Goal: Find specific page/section: Find specific page/section

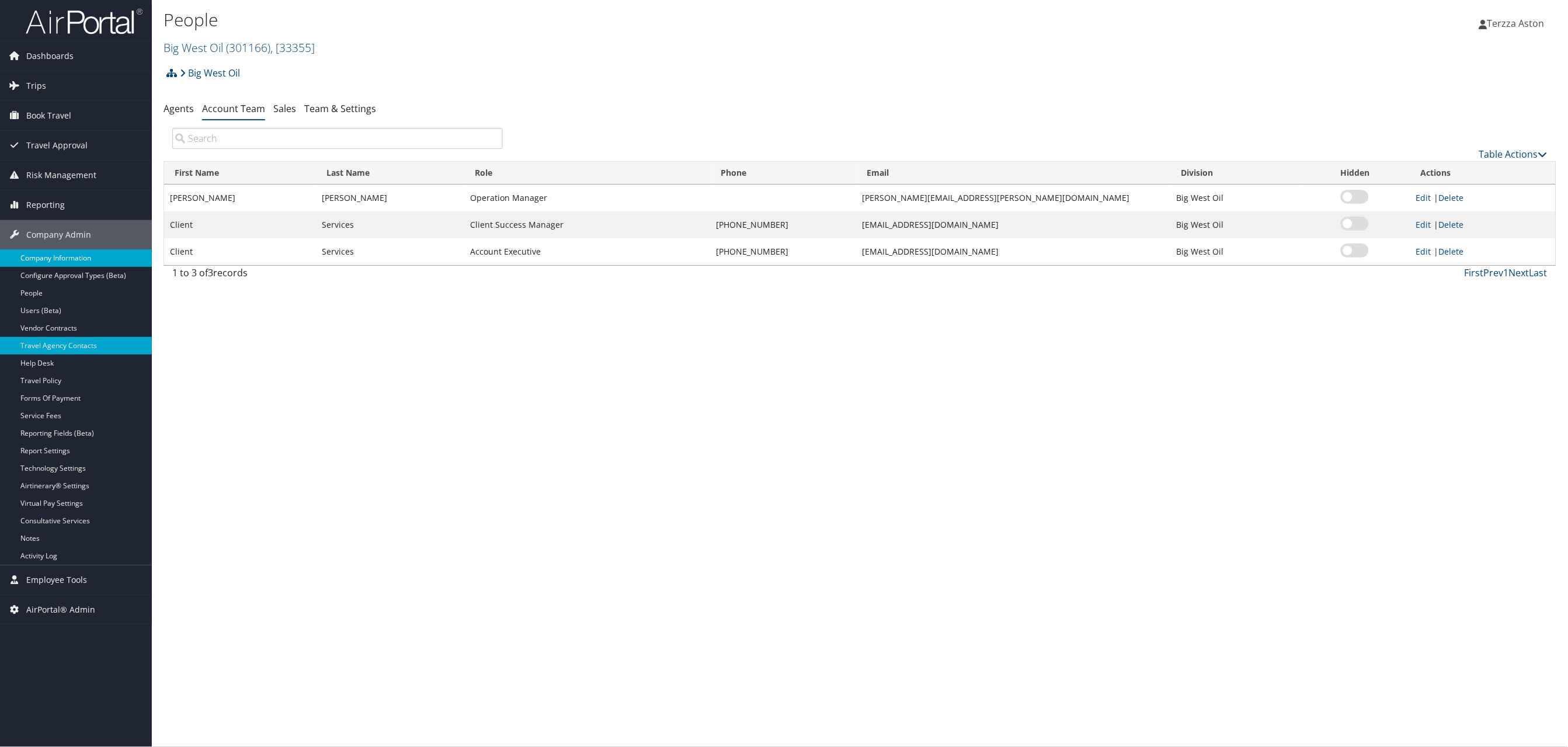
click at [39, 252] on link "Company Information" at bounding box center [76, 258] width 152 height 18
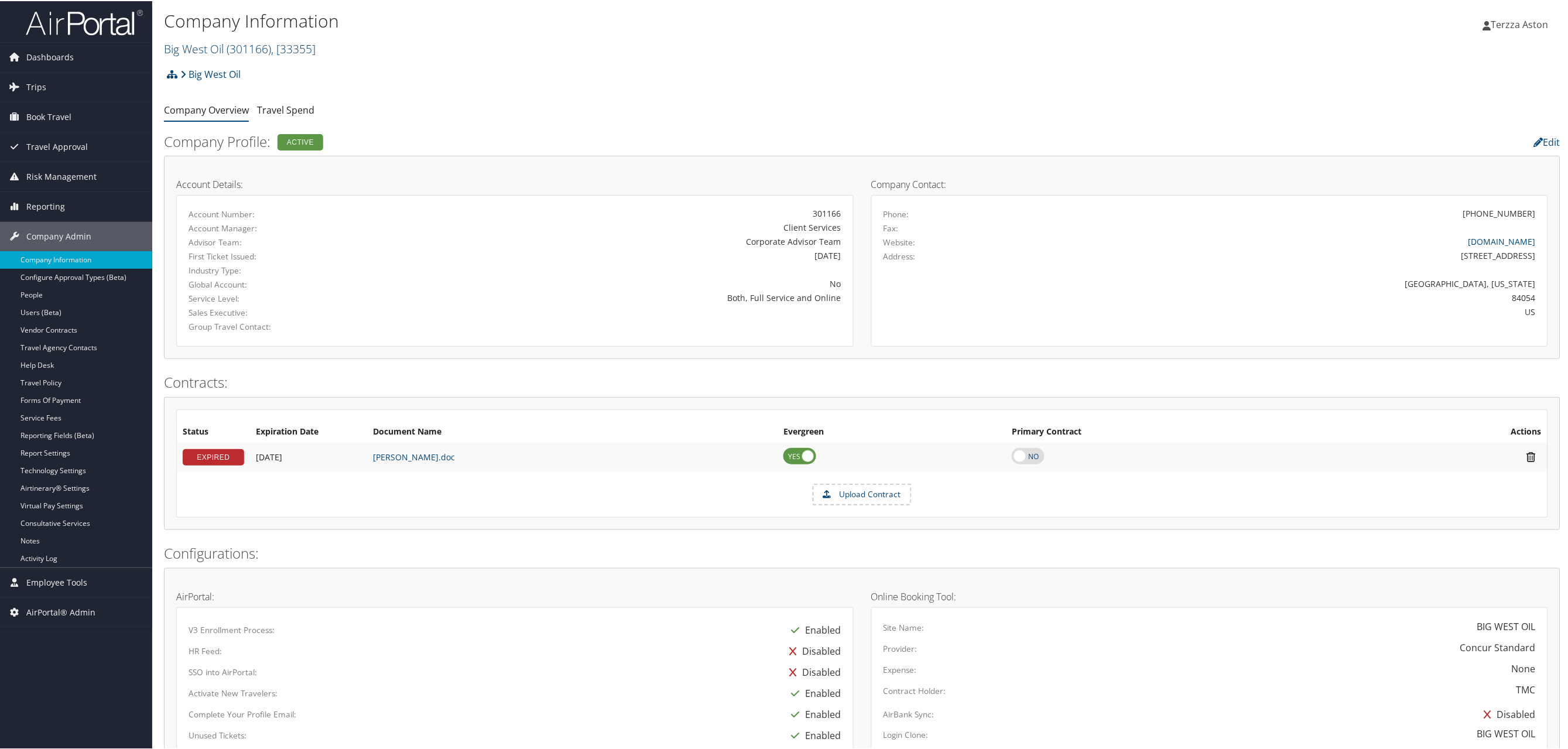
click at [201, 47] on link "Big West Oil ( 301166 ) , [ 33355 ]" at bounding box center [240, 47] width 152 height 16
click at [219, 69] on input "search" at bounding box center [241, 69] width 154 height 21
type input "pikes peak"
drag, startPoint x: 246, startPoint y: 63, endPoint x: 55, endPoint y: 63, distance: 191.0
click at [55, 63] on div "Dashboards AirPortal 360™ (Manager) AirPortal 360™ (Agent) My Travel Dashboard …" at bounding box center [786, 644] width 1572 height 1288
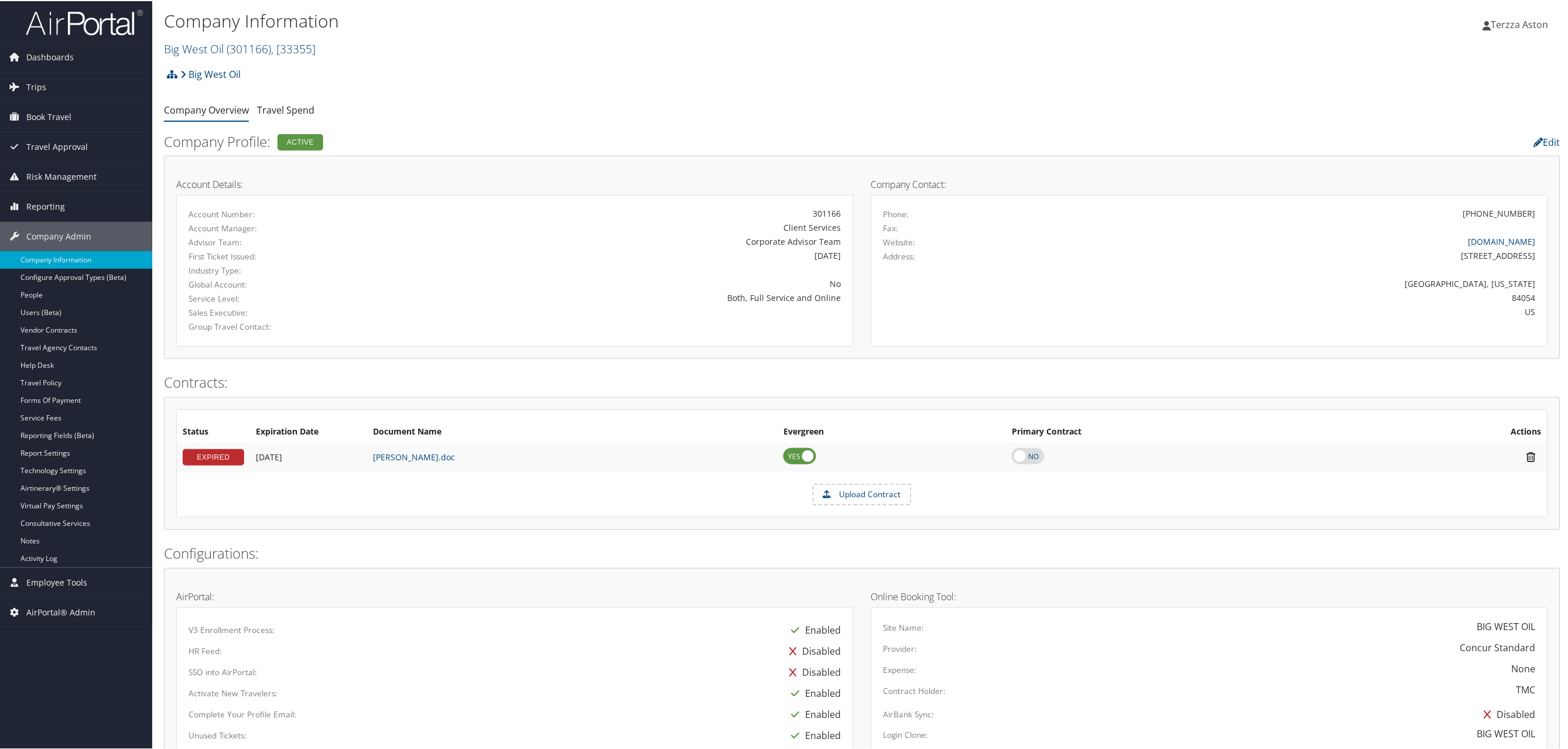
click at [226, 44] on span "( 301166 )" at bounding box center [249, 47] width 44 height 16
click at [215, 66] on input "pikes peak" at bounding box center [241, 69] width 154 height 21
type input "state of colorado"
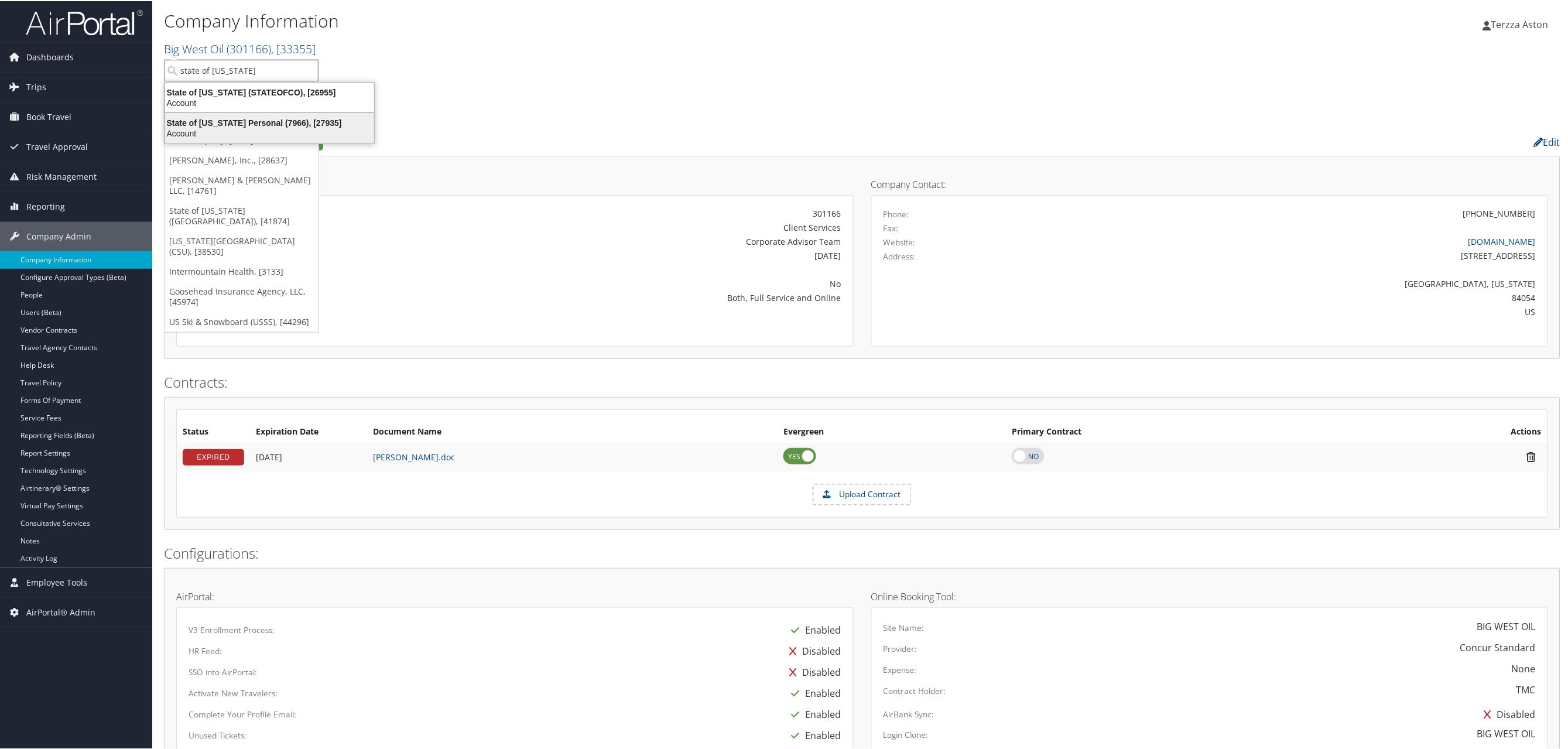
click at [221, 121] on div "State of Colorado Personal (7966), [27935]" at bounding box center [269, 121] width 223 height 10
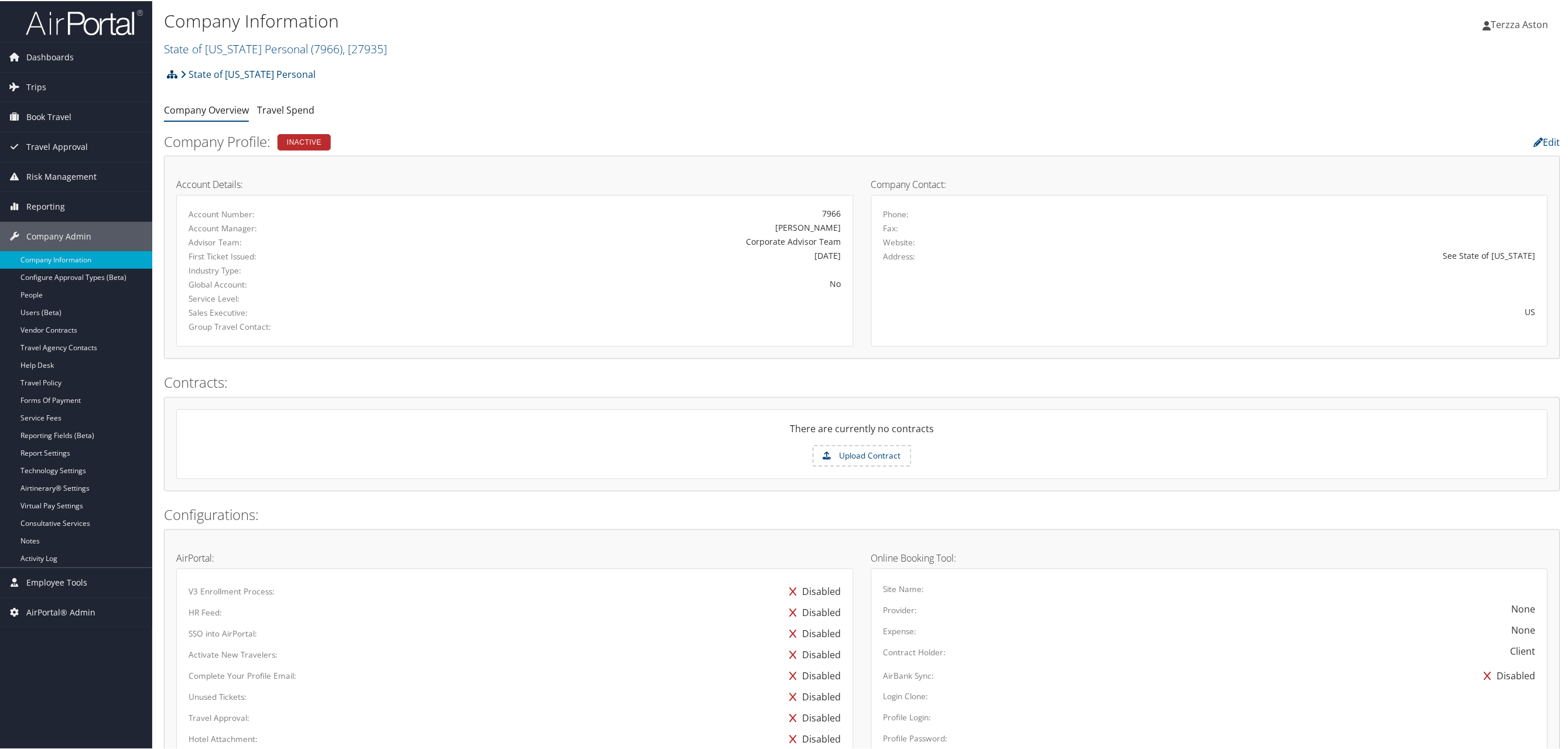
click at [170, 72] on icon at bounding box center [172, 73] width 10 height 10
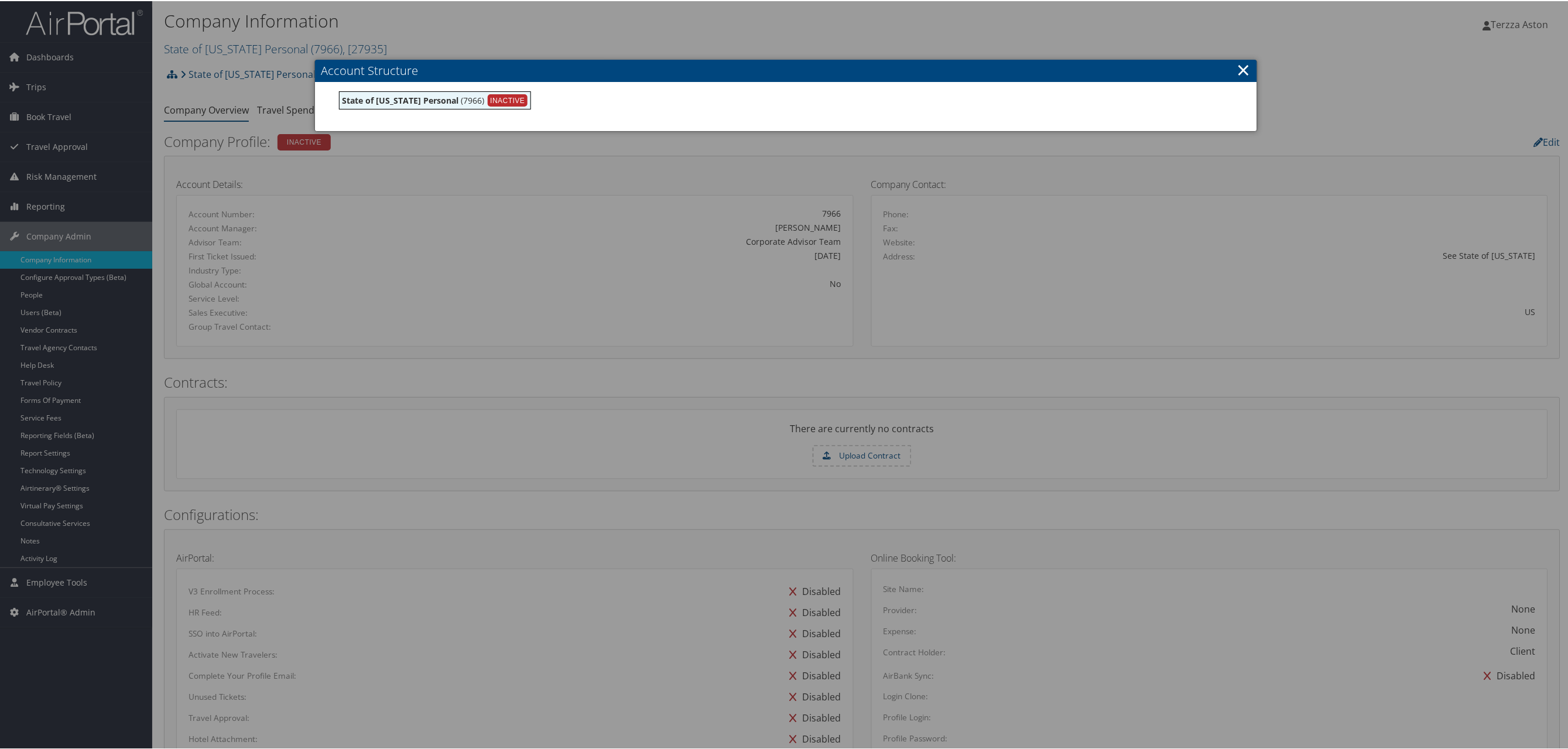
click at [1238, 69] on link "×" at bounding box center [1244, 69] width 13 height 24
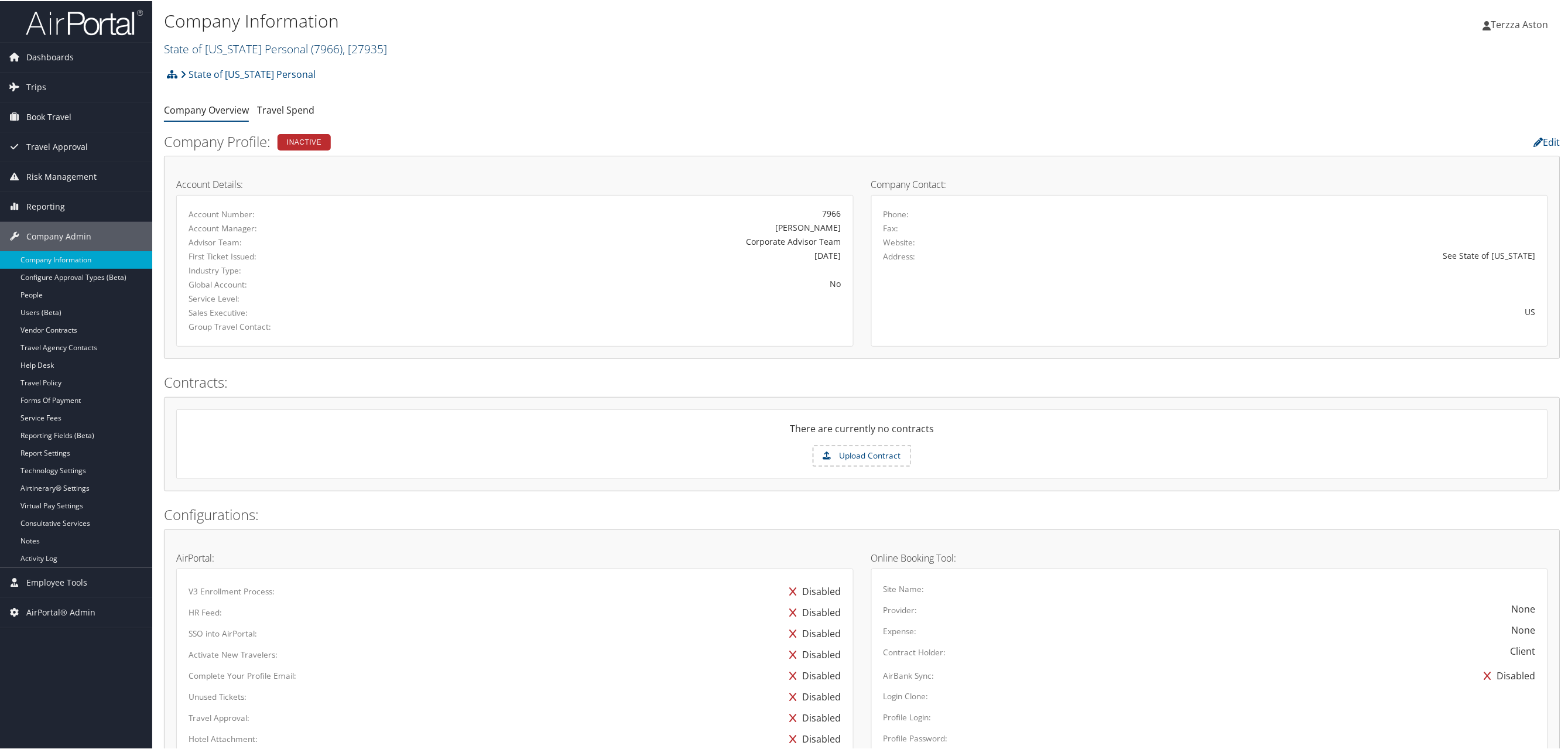
click at [203, 41] on link "State of Colorado Personal ( 7966 ) , [ 27935 ]" at bounding box center [275, 47] width 223 height 16
click at [204, 61] on input "search" at bounding box center [241, 69] width 154 height 21
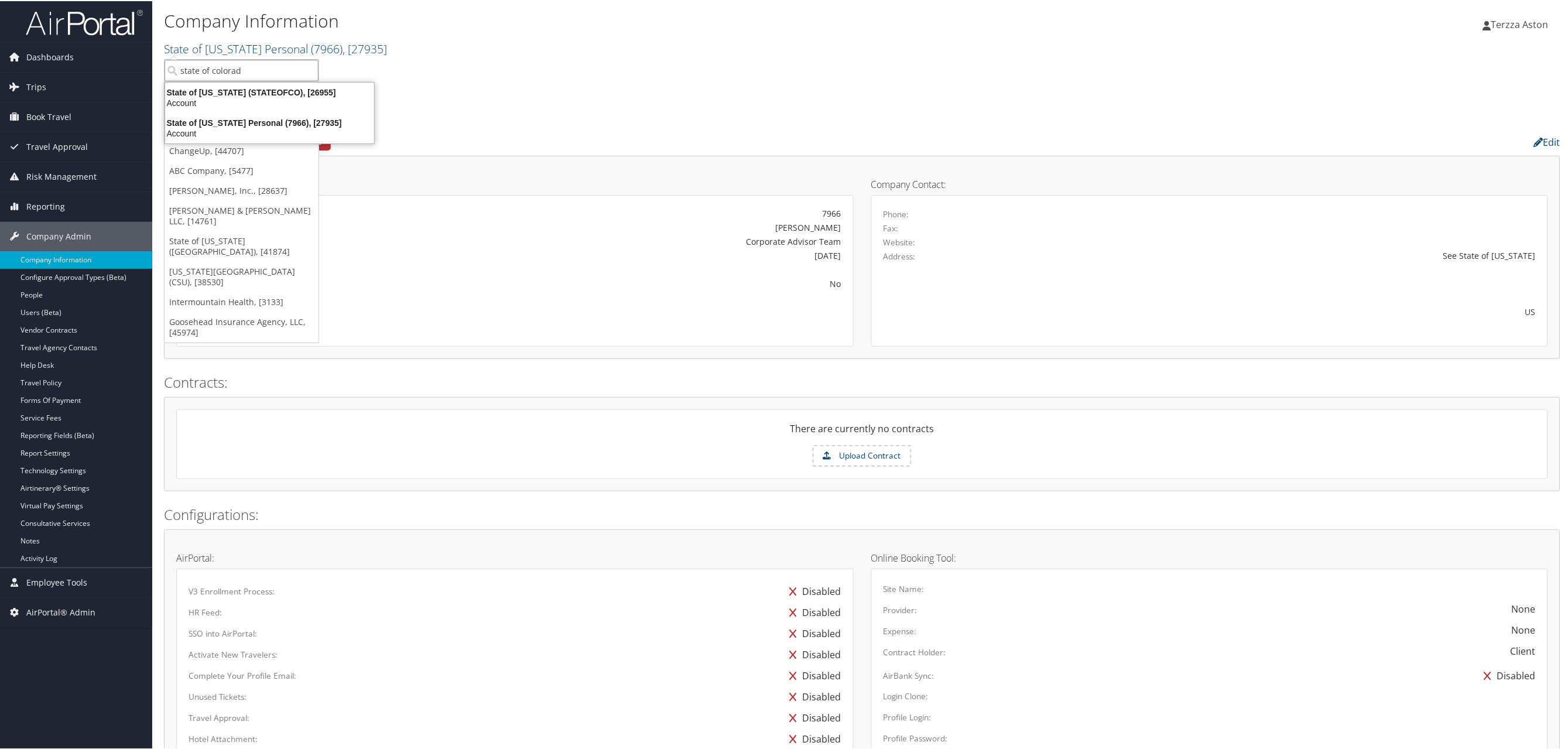
type input "state of colorado"
click at [209, 87] on div "State of Colorado (STATEOFCO), [26955]" at bounding box center [269, 91] width 223 height 10
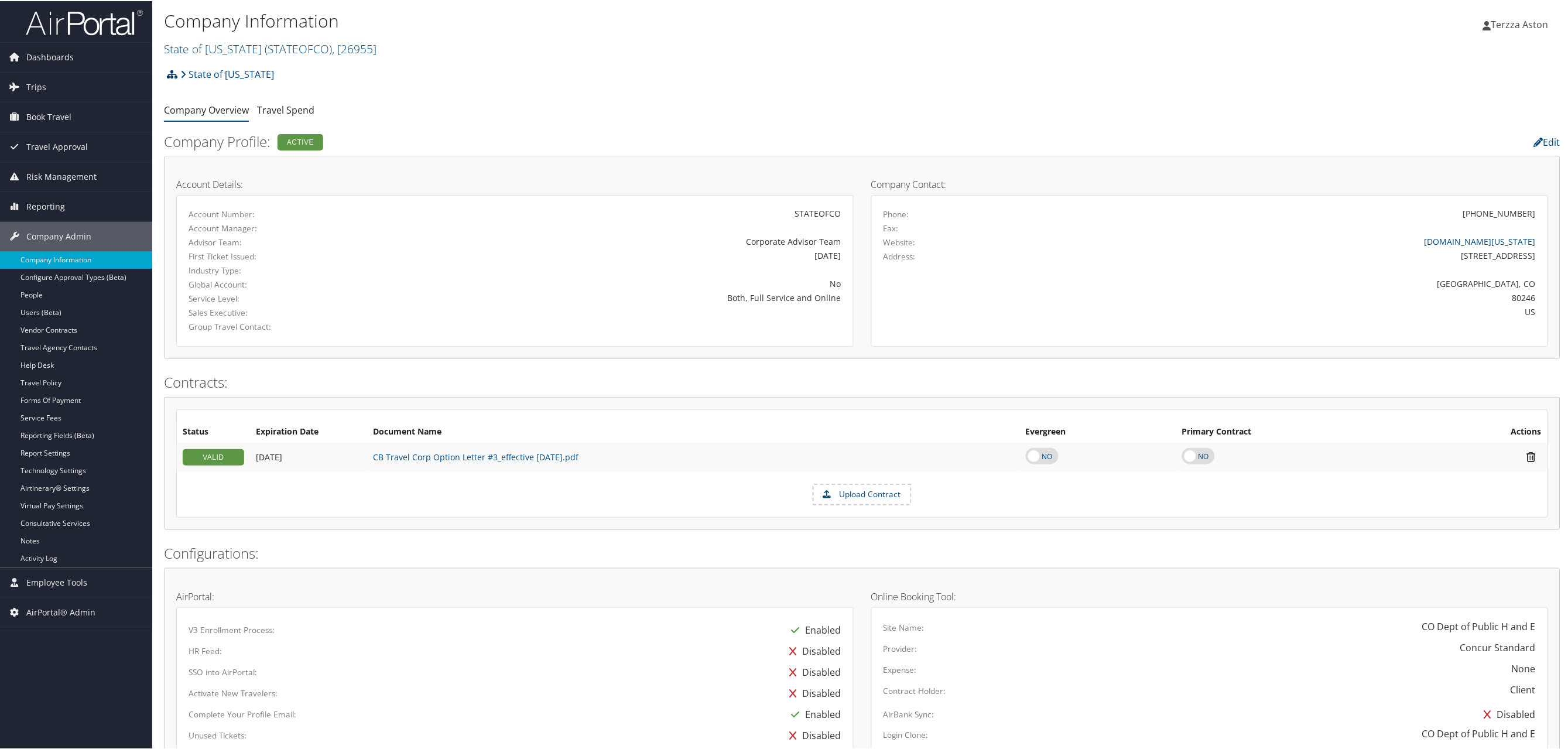
click at [166, 71] on icon at bounding box center [172, 73] width 10 height 10
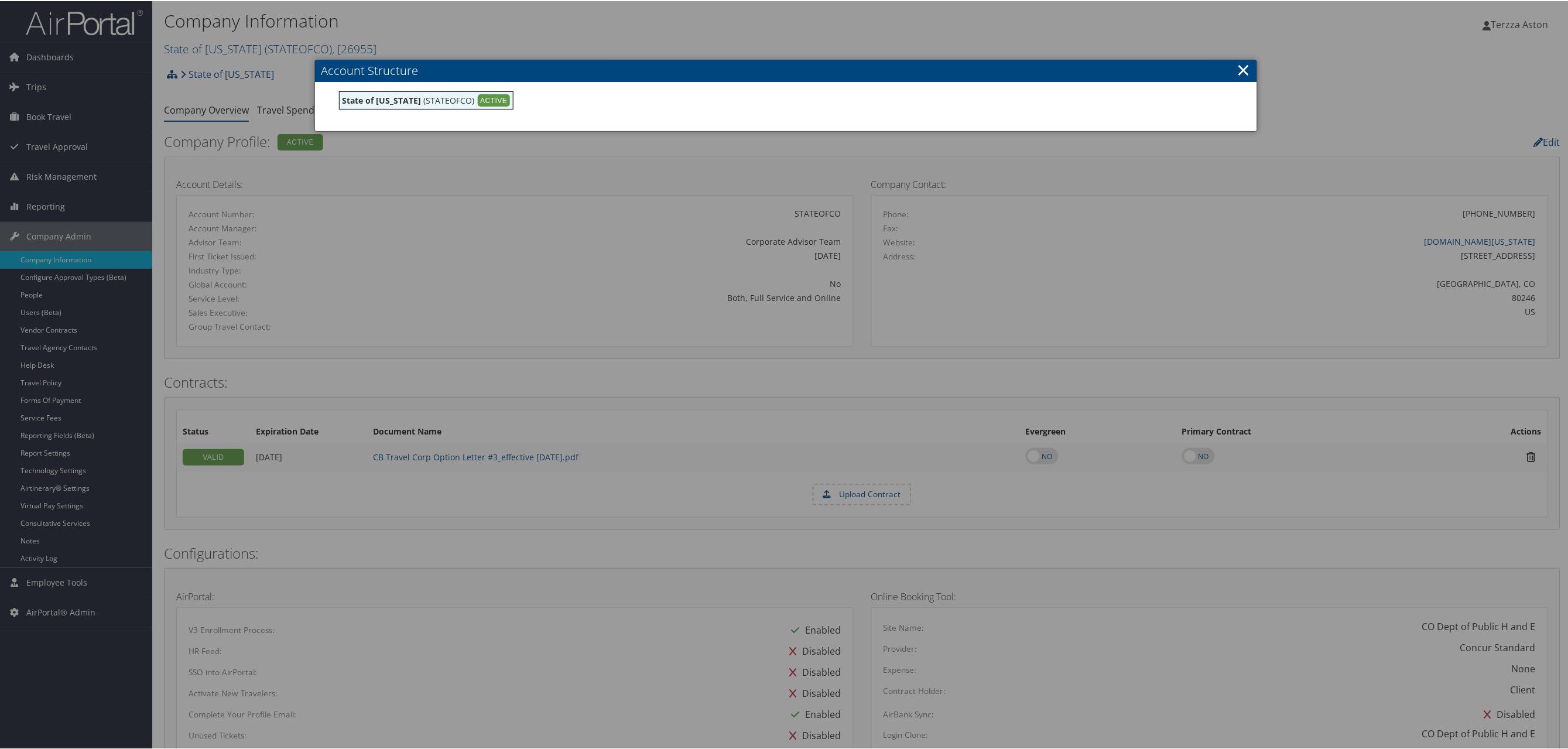
click at [166, 71] on div at bounding box center [786, 374] width 1572 height 749
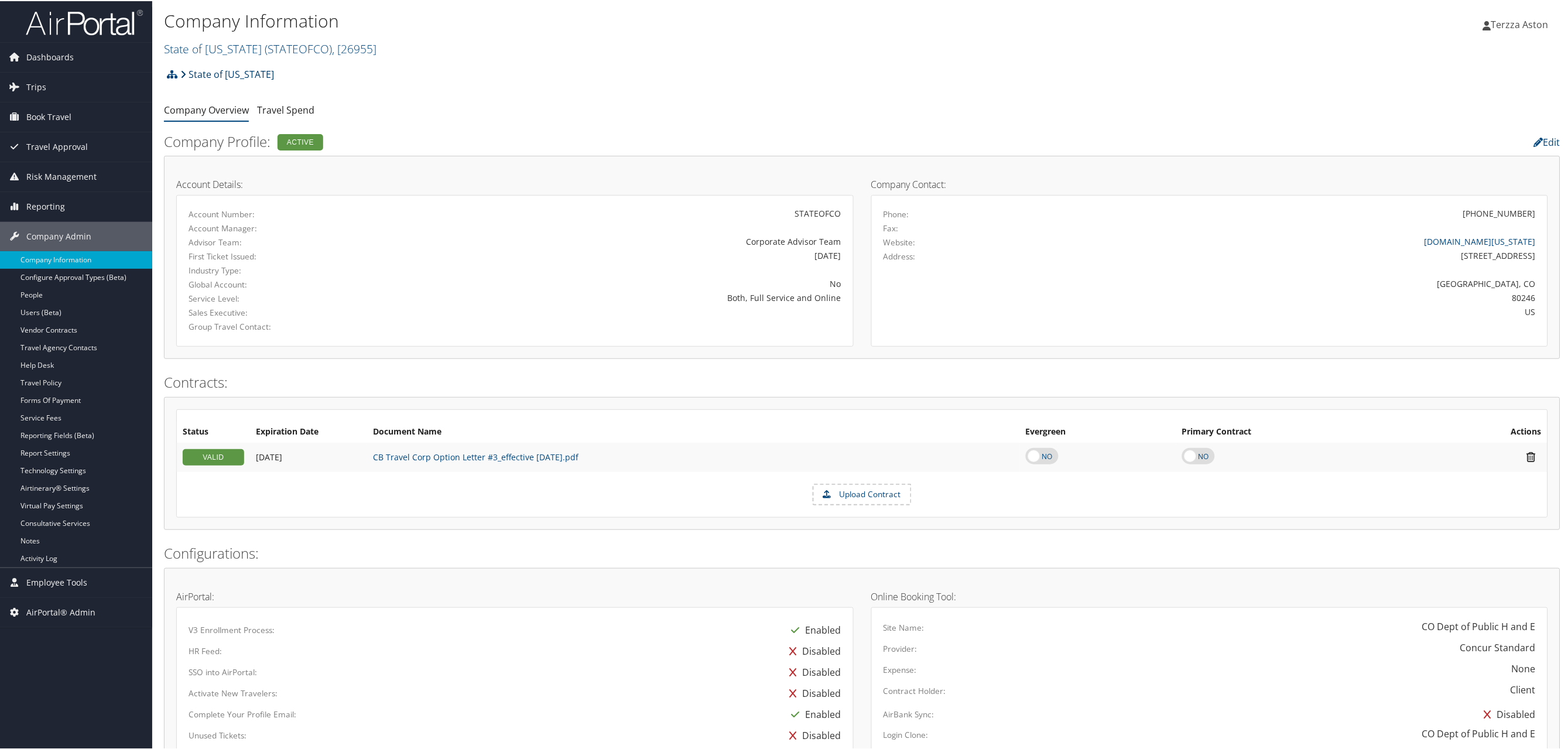
click at [211, 72] on link "State of Colorado" at bounding box center [227, 73] width 94 height 24
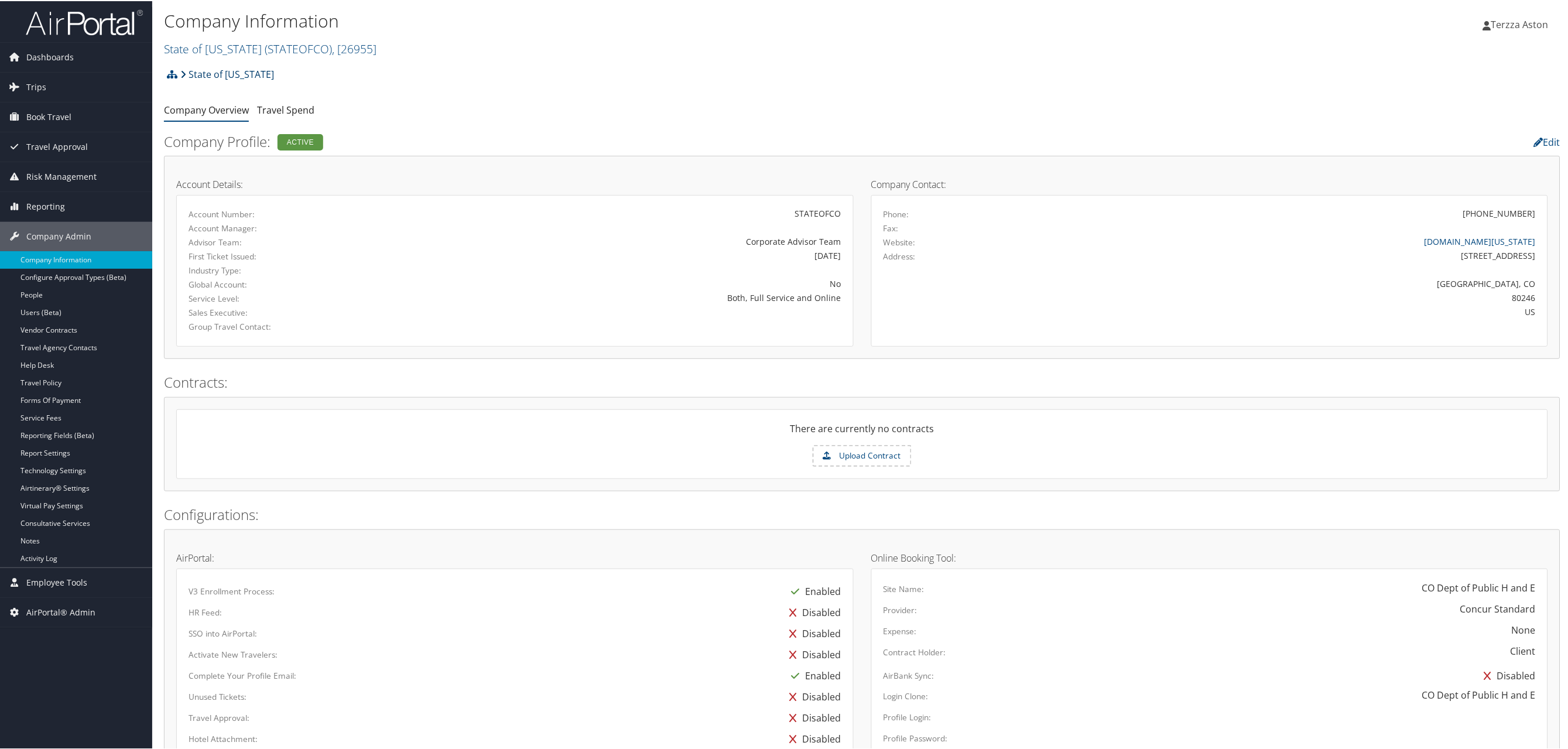
click at [234, 73] on link "State of Colorado" at bounding box center [227, 73] width 94 height 24
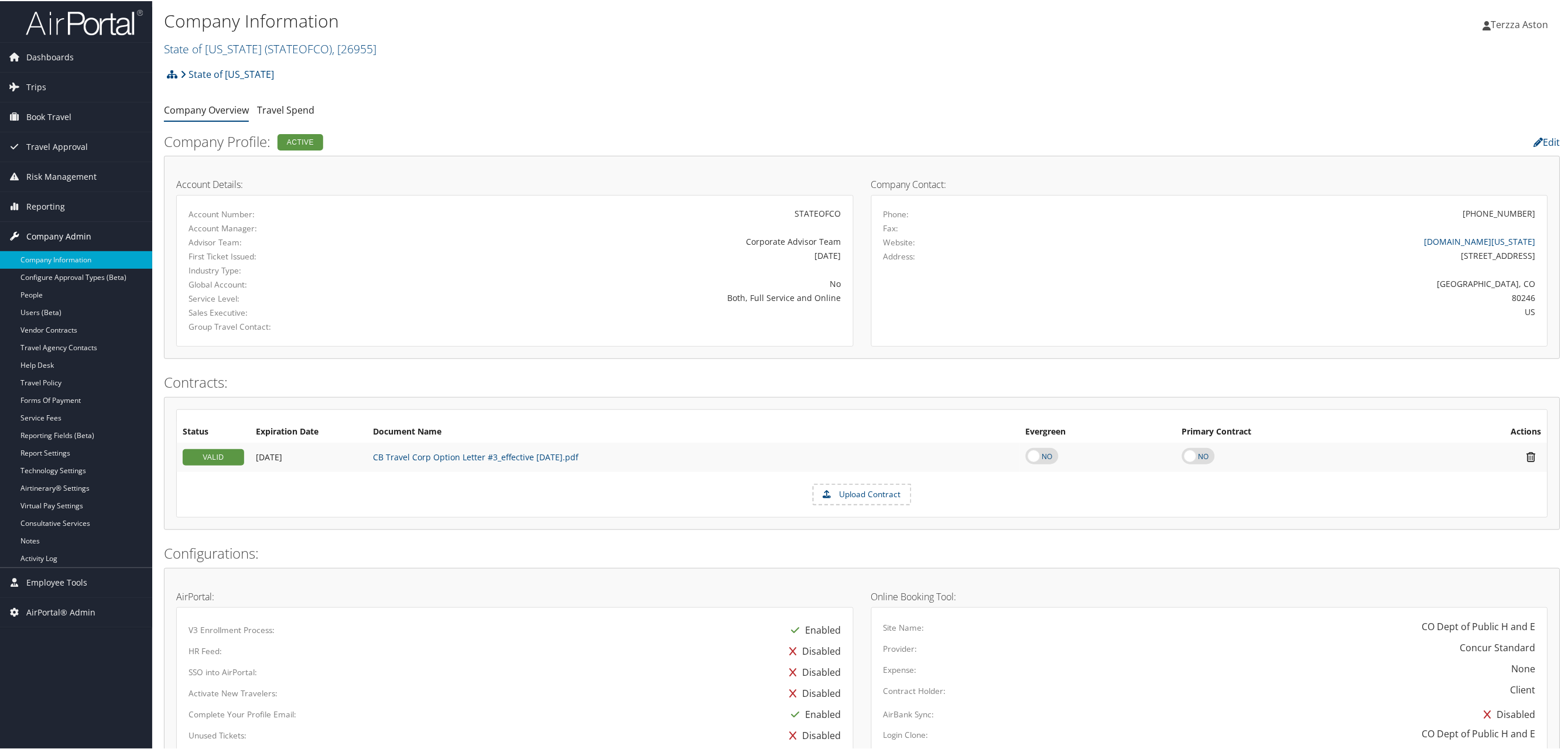
click at [69, 230] on span "Company Admin" at bounding box center [59, 235] width 65 height 30
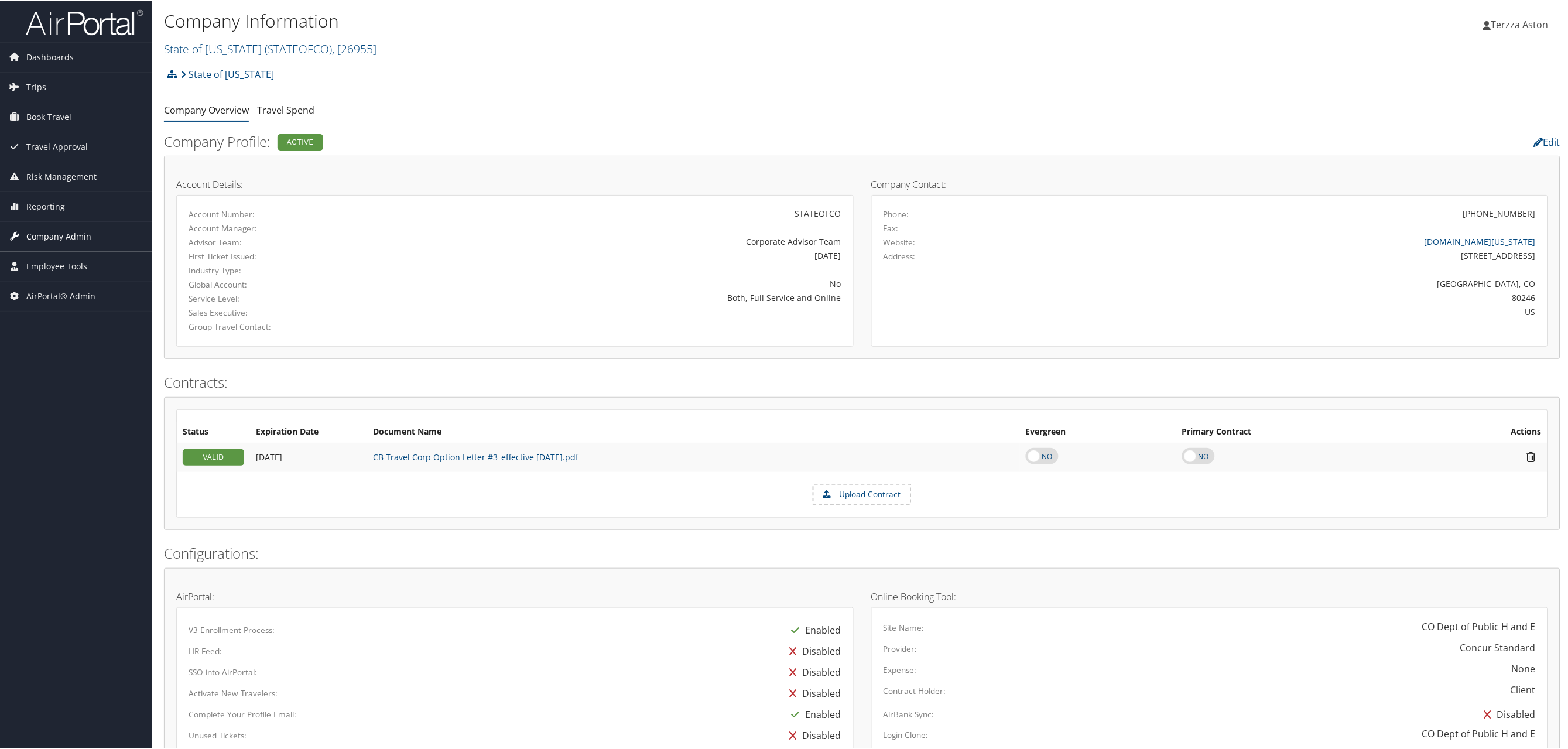
click at [69, 230] on span "Company Admin" at bounding box center [59, 235] width 65 height 30
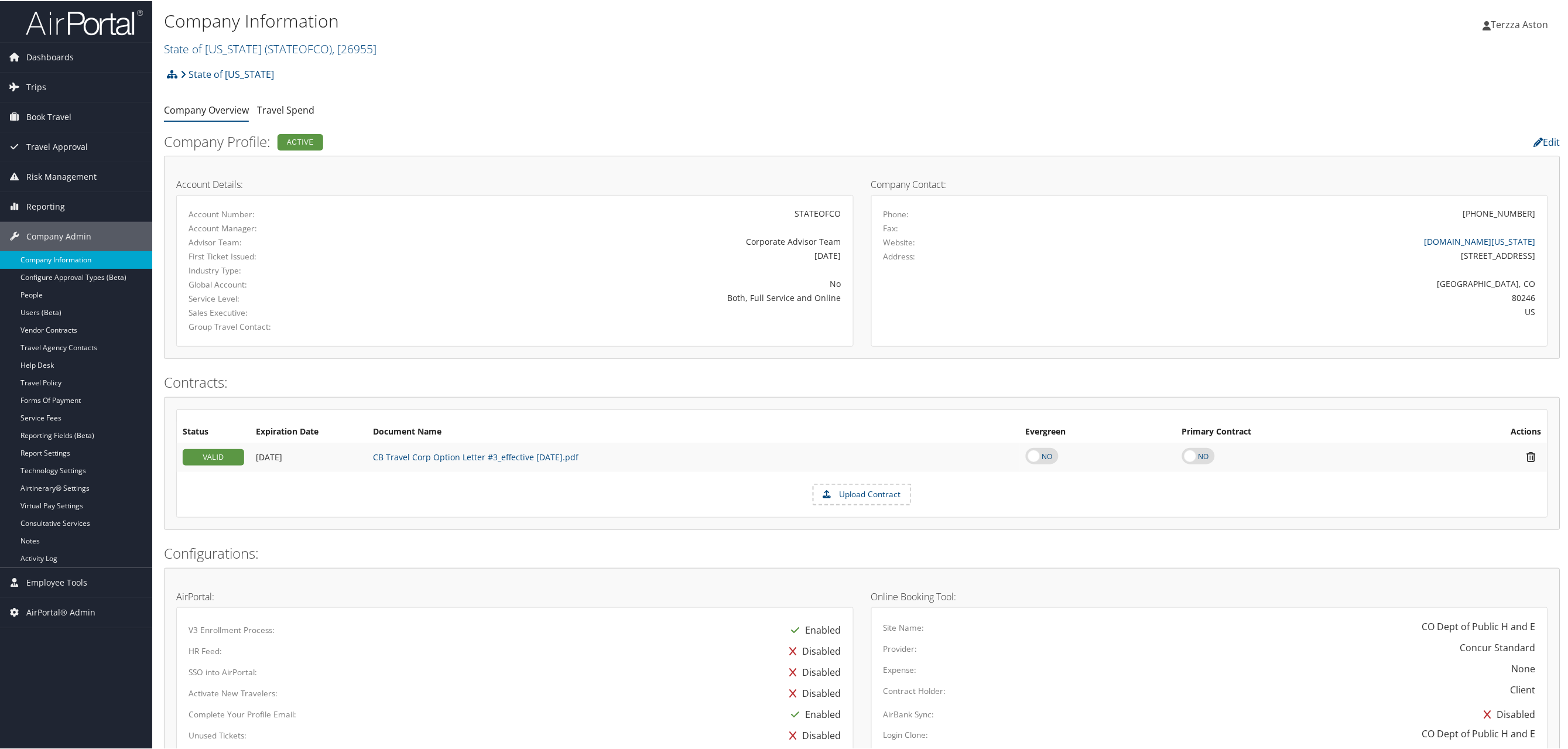
click at [78, 259] on link "Company Information" at bounding box center [76, 259] width 152 height 18
click at [226, 44] on link "State of [US_STATE] ( STATEOFCO ) , [ 26955 ]" at bounding box center [270, 47] width 212 height 16
click at [254, 59] on input "search" at bounding box center [241, 69] width 154 height 21
type input "p"
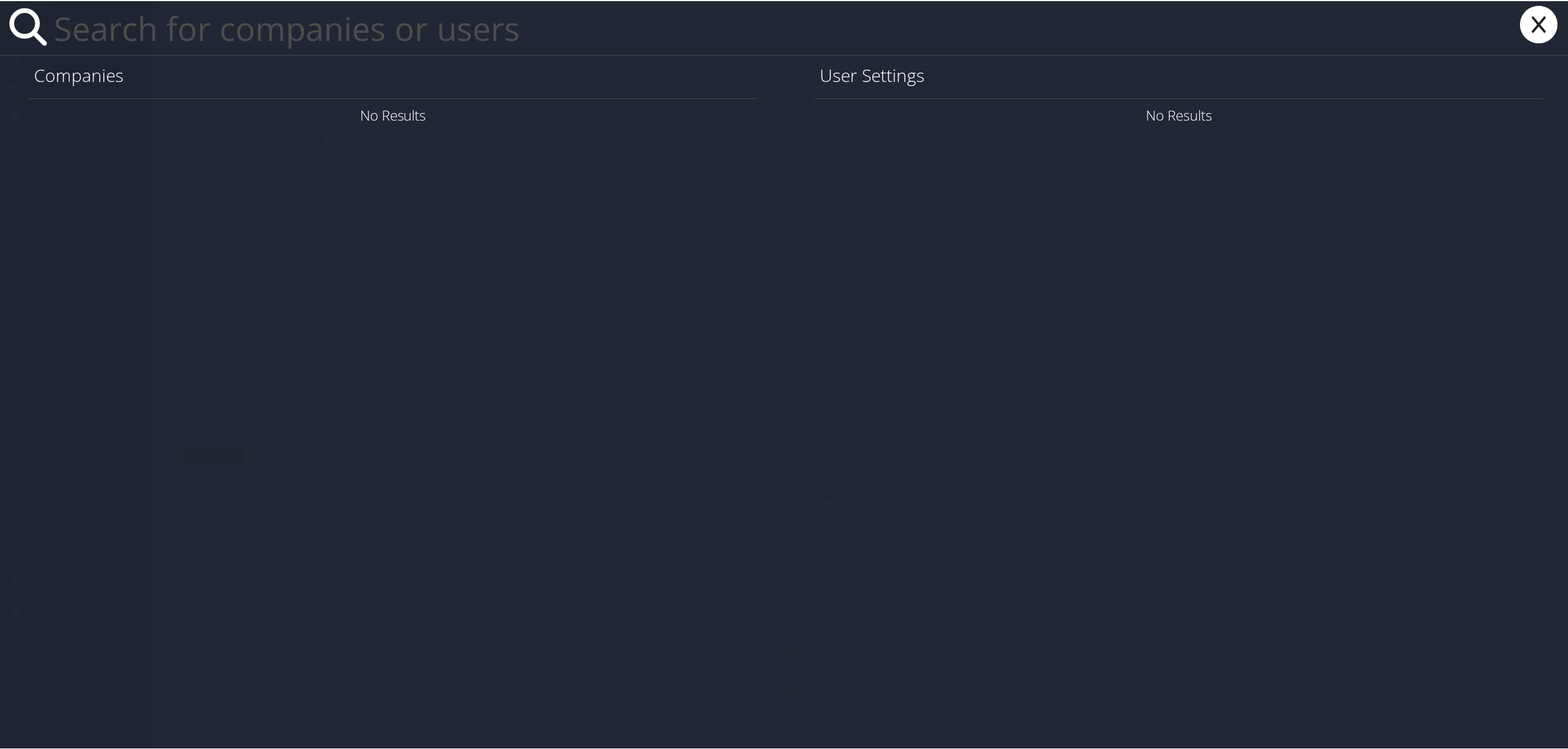
paste input "[PERSON_NAME][EMAIL_ADDRESS][PERSON_NAME][DOMAIN_NAME]"
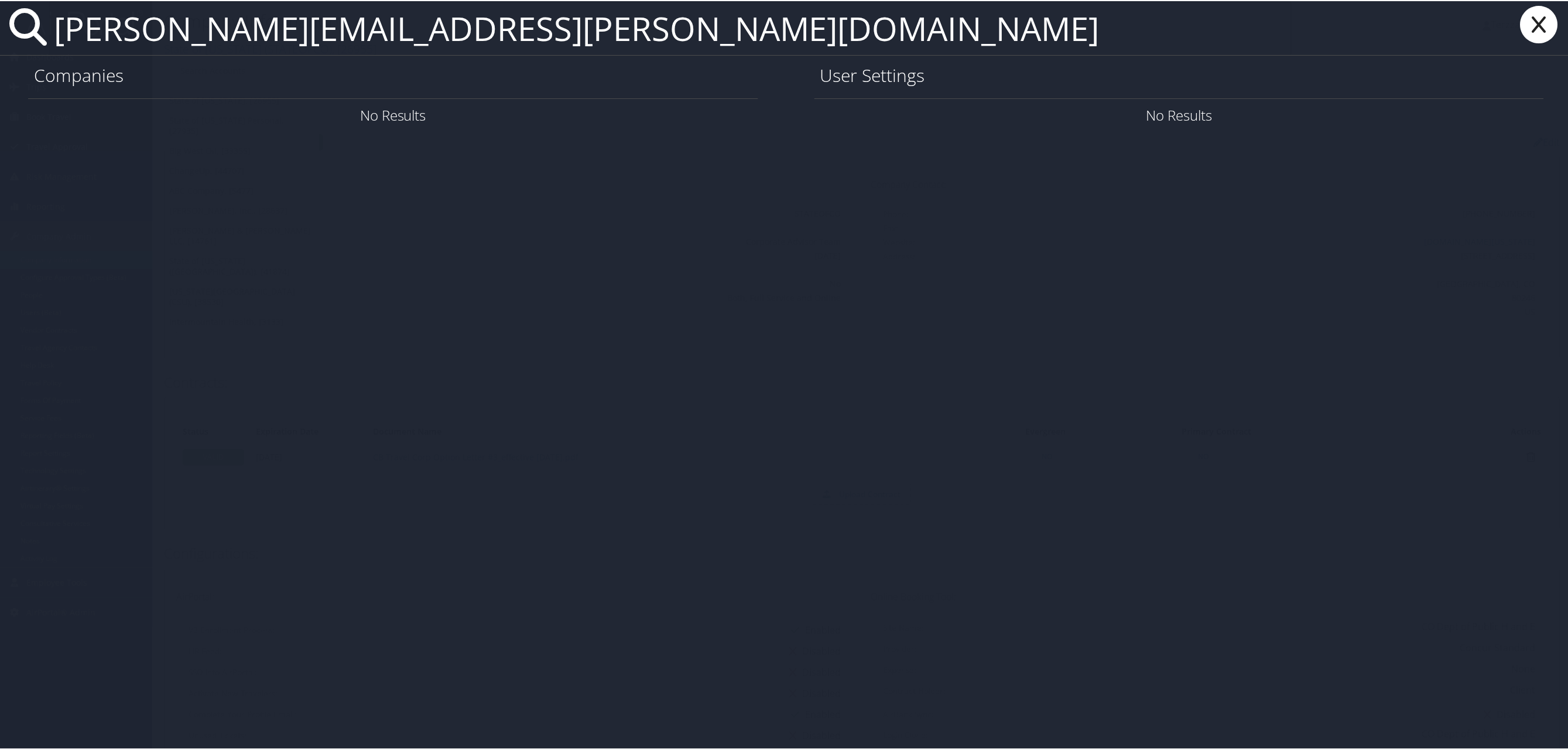
type input "[PERSON_NAME][EMAIL_ADDRESS][PERSON_NAME][DOMAIN_NAME]"
click at [1395, 118] on link "User Settings" at bounding box center [1402, 114] width 82 height 19
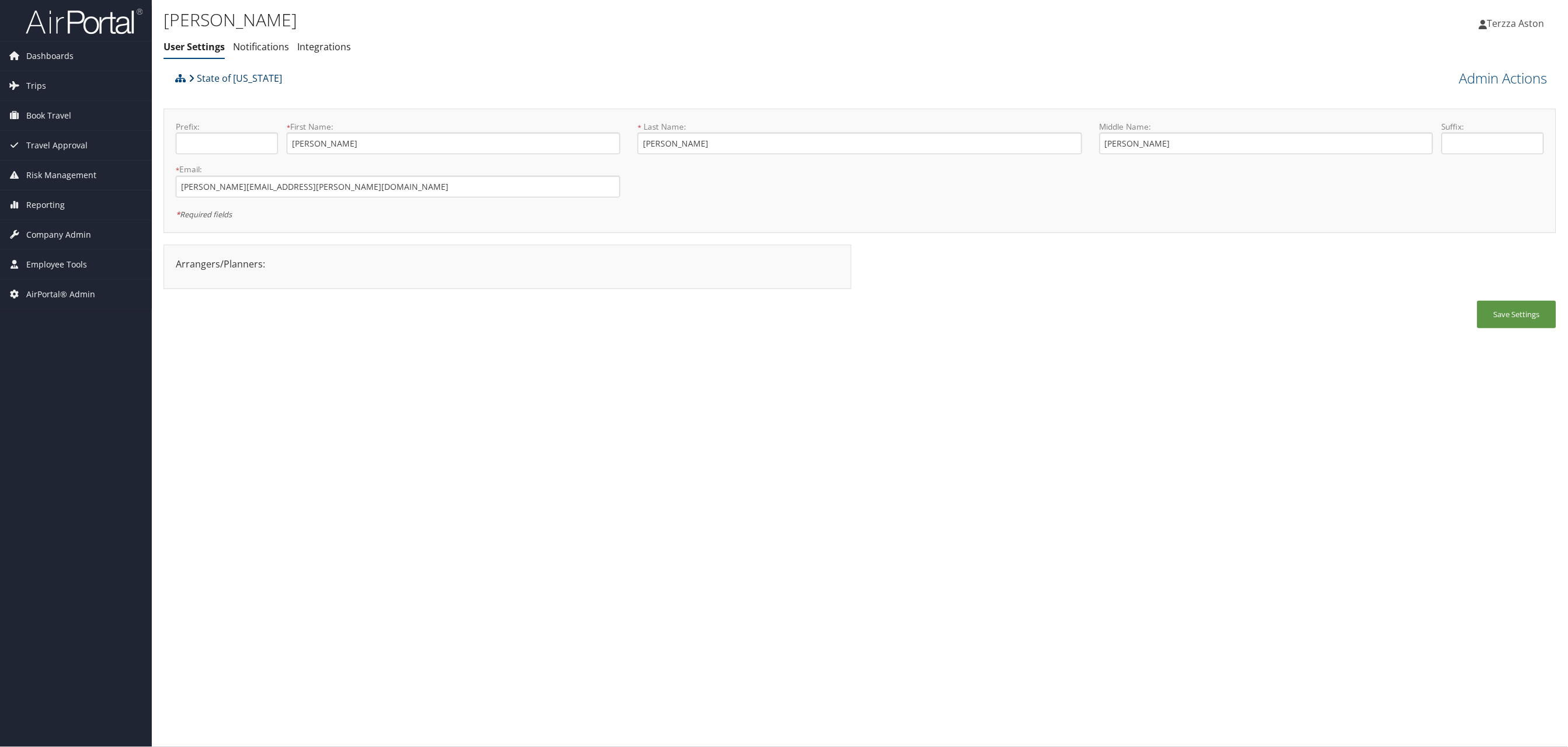
click at [227, 77] on link "State of [US_STATE]" at bounding box center [235, 78] width 94 height 24
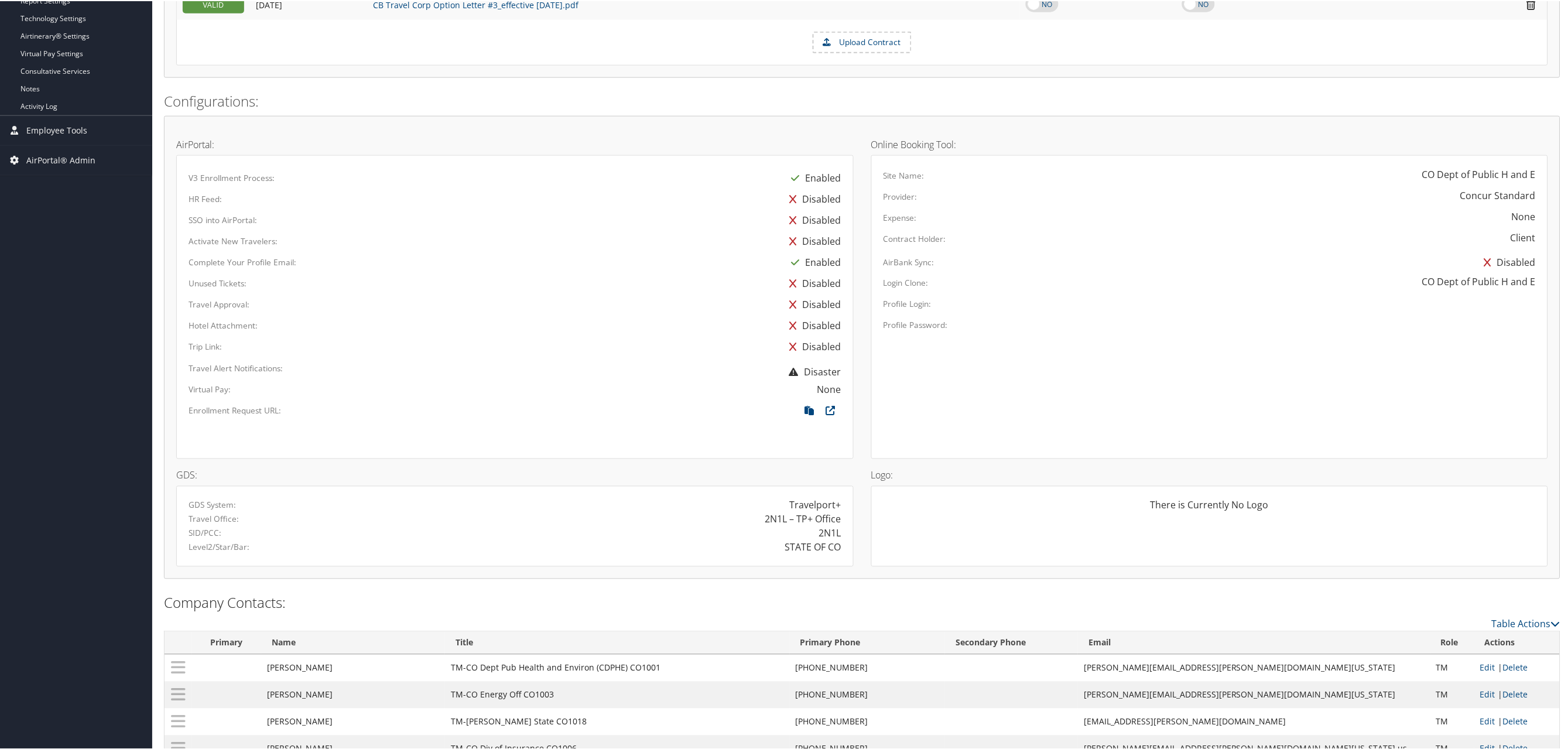
scroll to position [648, 0]
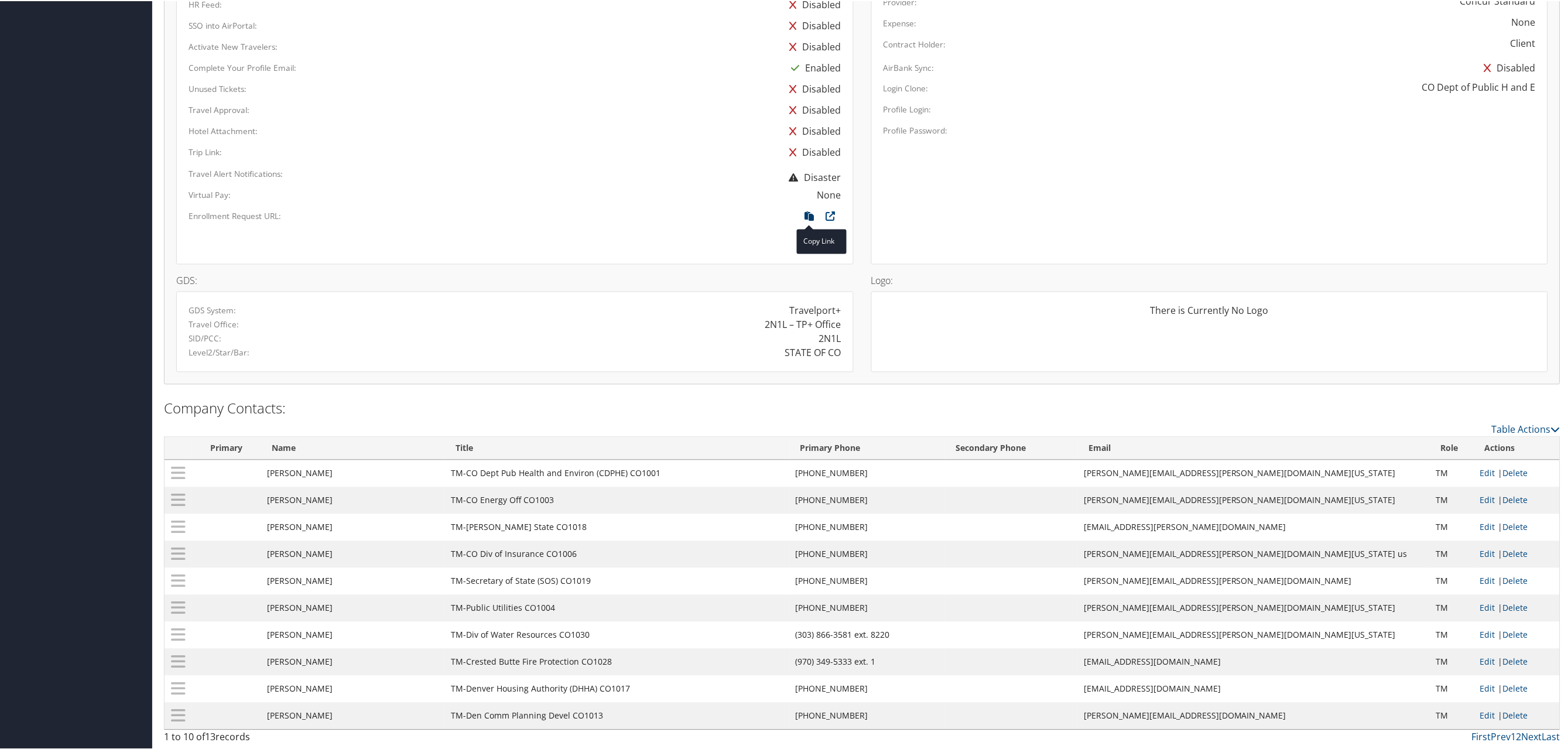
click at [804, 212] on icon at bounding box center [810, 218] width 21 height 16
